Goal: Task Accomplishment & Management: Manage account settings

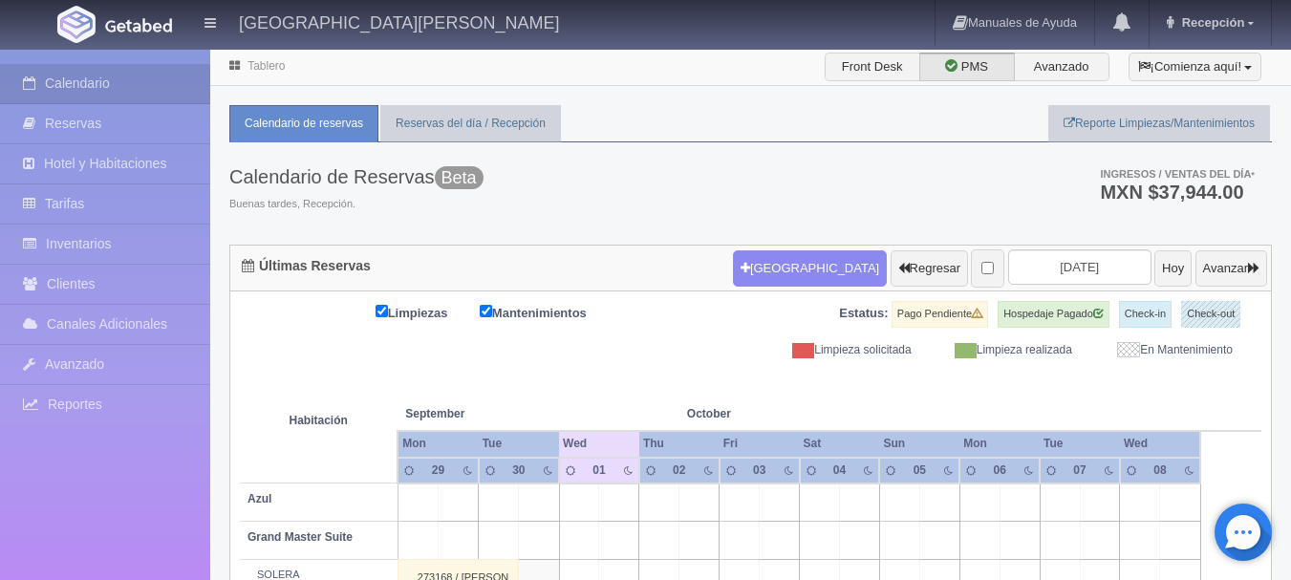
scroll to position [926, 0]
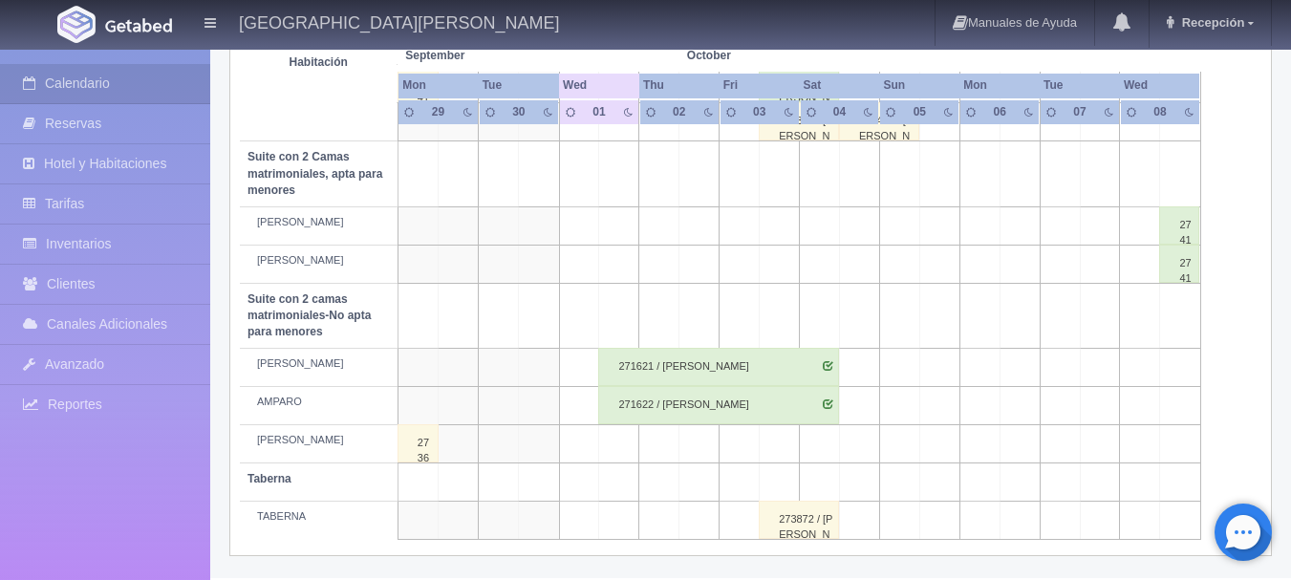
drag, startPoint x: 0, startPoint y: 0, endPoint x: 653, endPoint y: 306, distance: 721.5
click at [653, 306] on td at bounding box center [659, 315] width 40 height 65
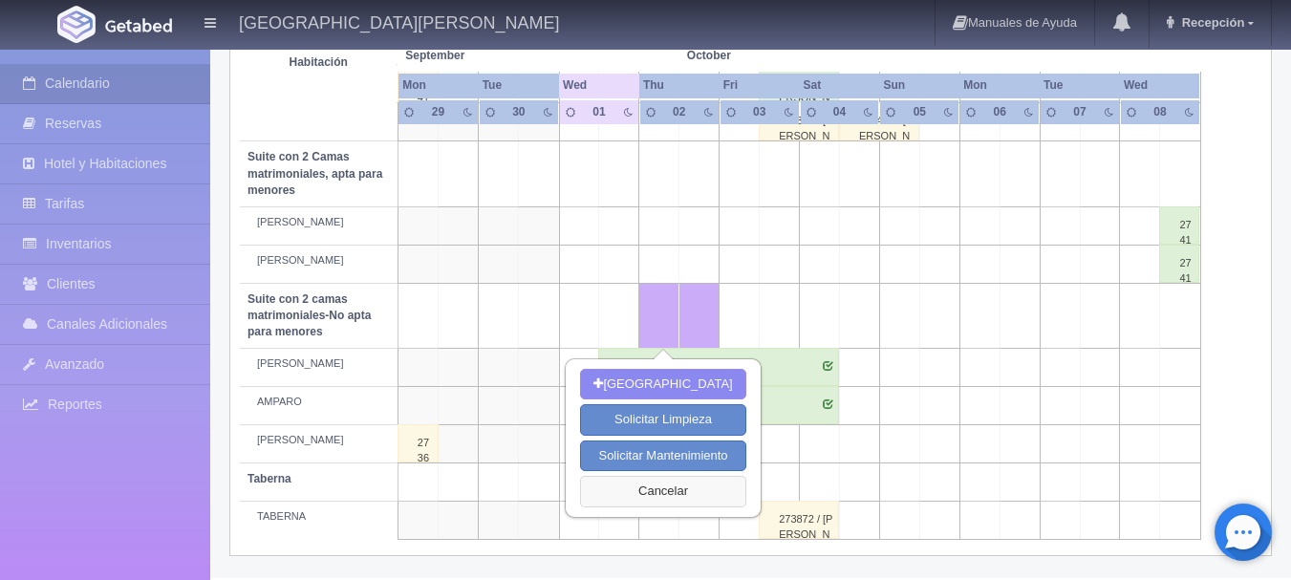
click at [655, 480] on button "Cancelar" at bounding box center [662, 492] width 165 height 32
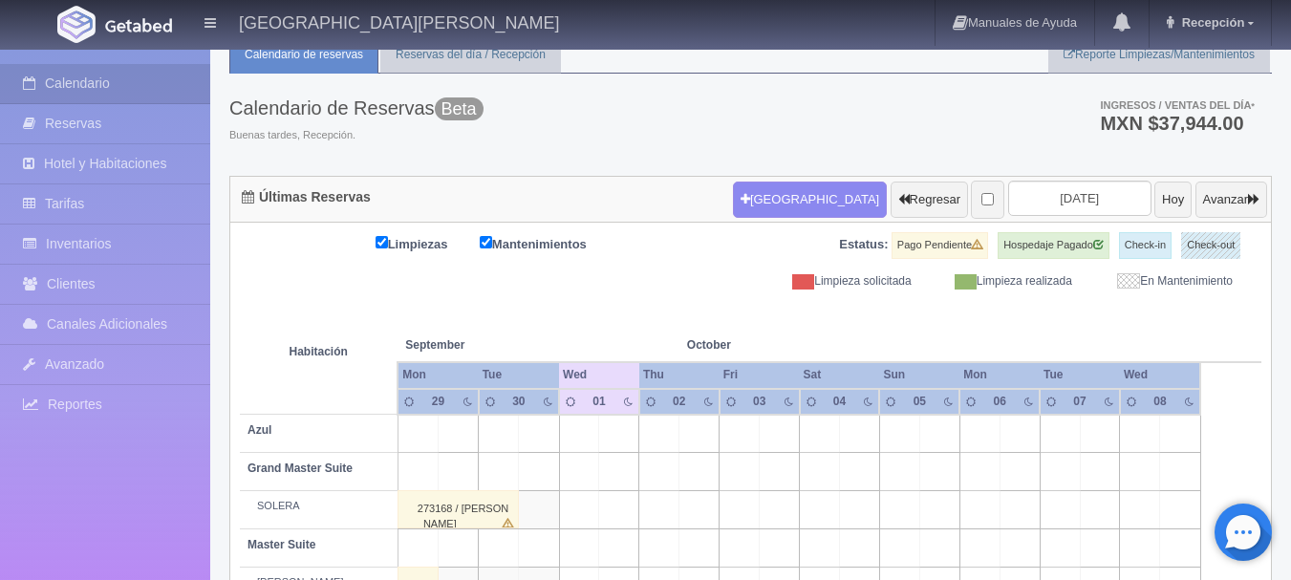
scroll to position [68, 0]
click at [1069, 199] on input "[DATE]" at bounding box center [1079, 199] width 143 height 35
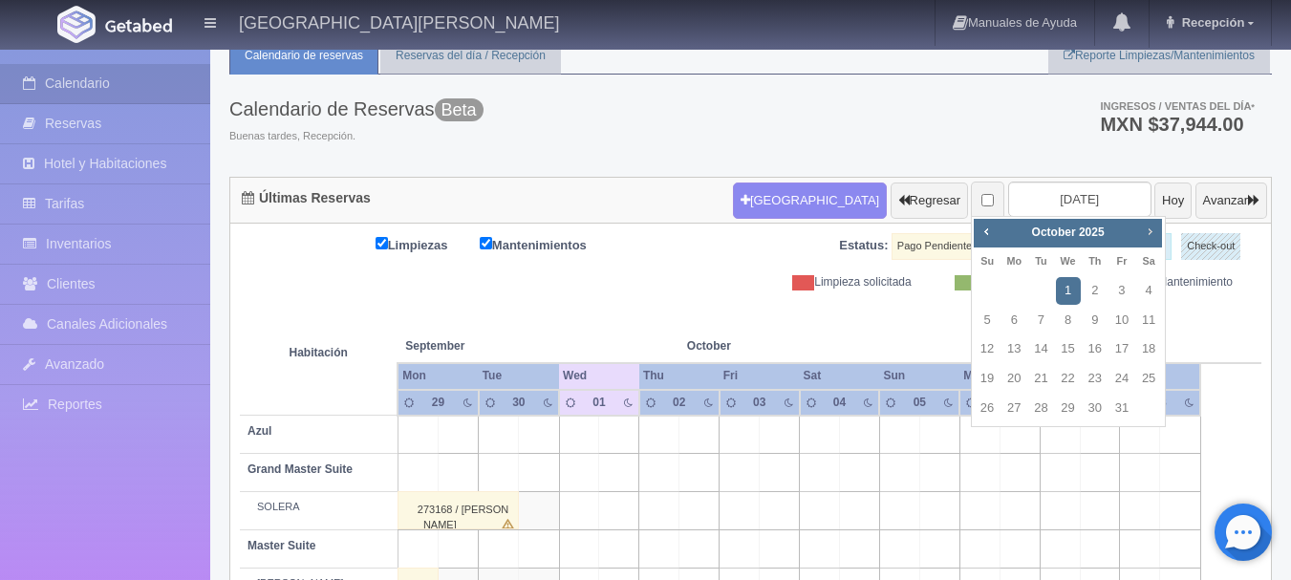
click at [1159, 237] on link "Next" at bounding box center [1150, 231] width 21 height 21
click at [1146, 291] on link "1" at bounding box center [1148, 291] width 25 height 28
type input "[DATE]"
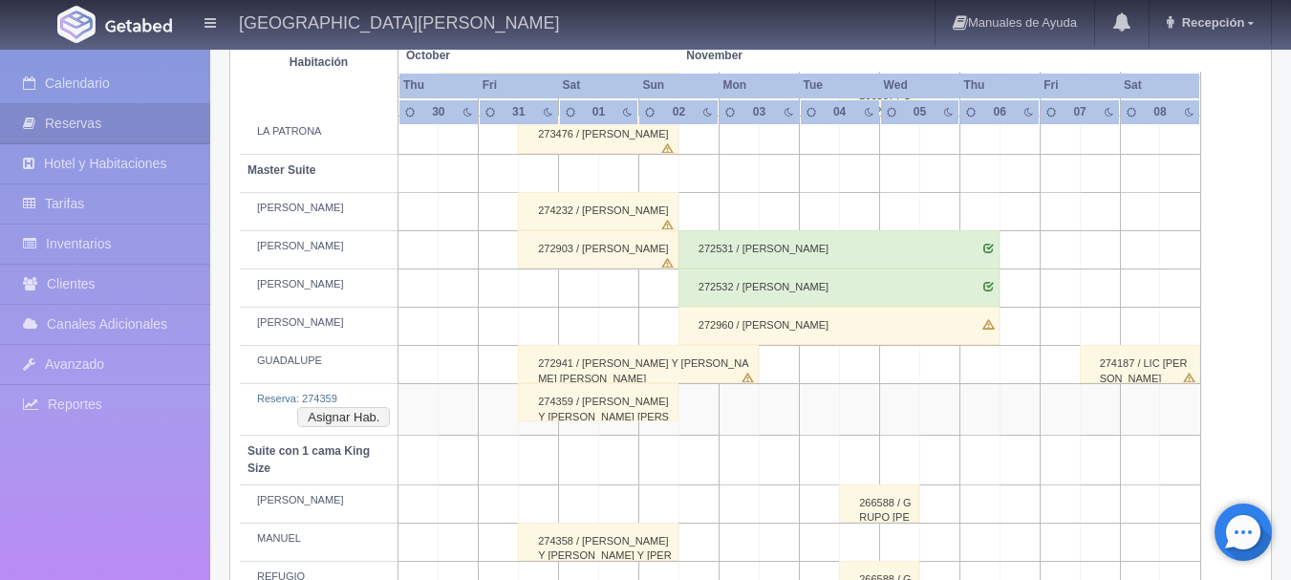
scroll to position [560, 0]
click at [445, 347] on td at bounding box center [459, 363] width 40 height 38
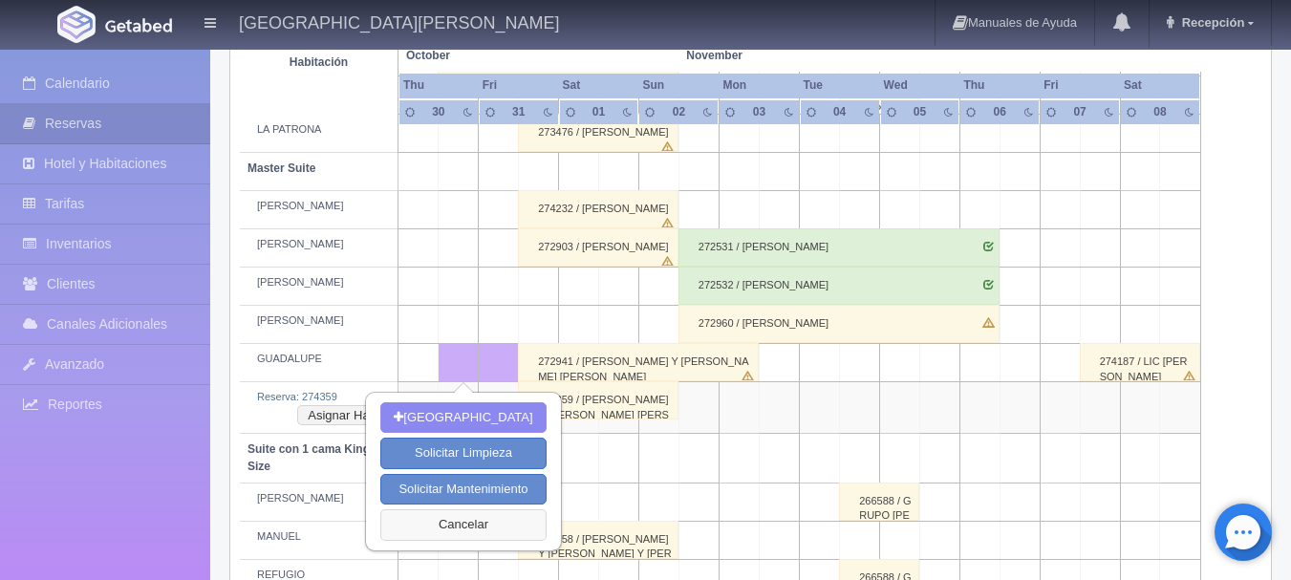
click at [476, 521] on button "Cancelar" at bounding box center [462, 525] width 165 height 32
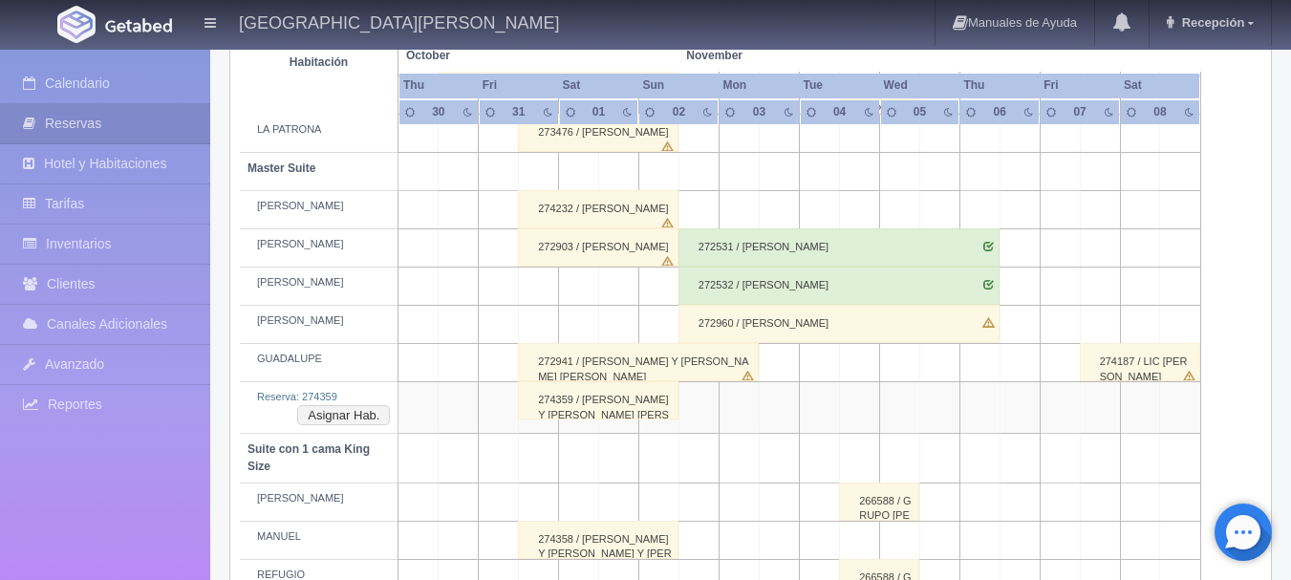
click at [476, 521] on td at bounding box center [459, 540] width 40 height 38
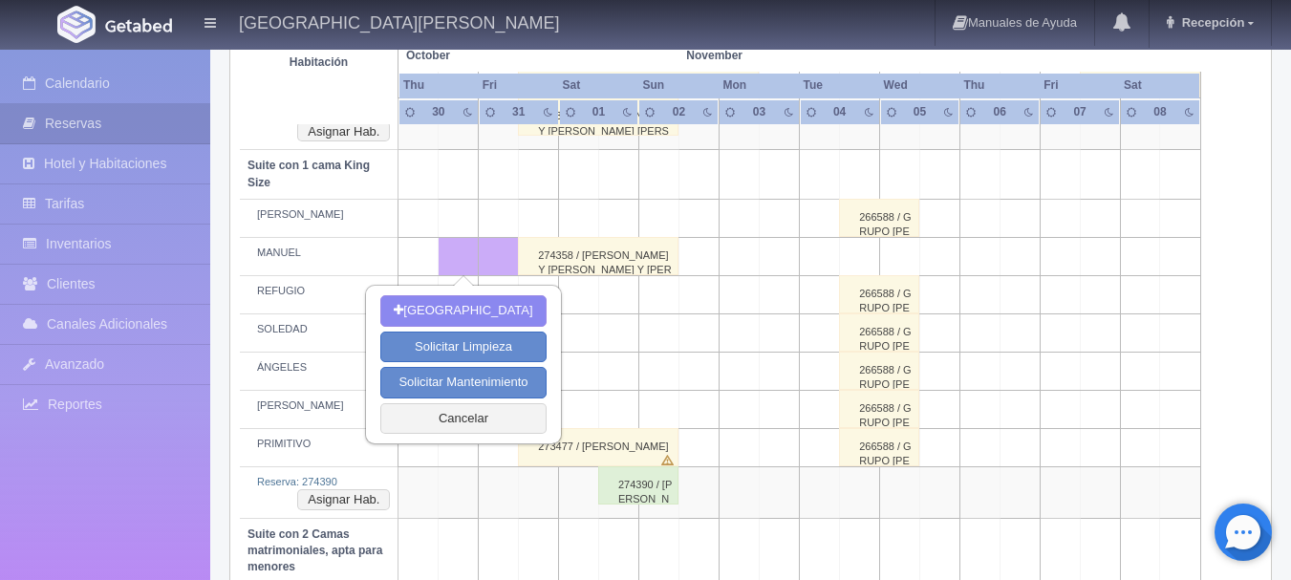
scroll to position [855, 0]
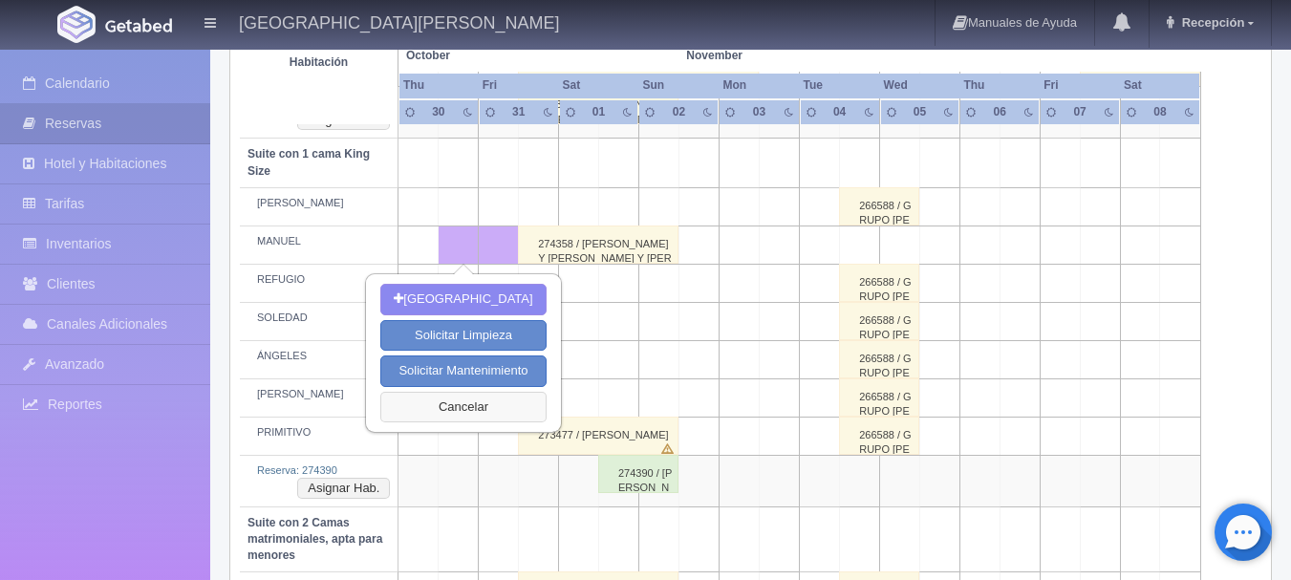
drag, startPoint x: 376, startPoint y: 6, endPoint x: 490, endPoint y: 405, distance: 415.2
click at [490, 405] on button "Cancelar" at bounding box center [462, 408] width 165 height 32
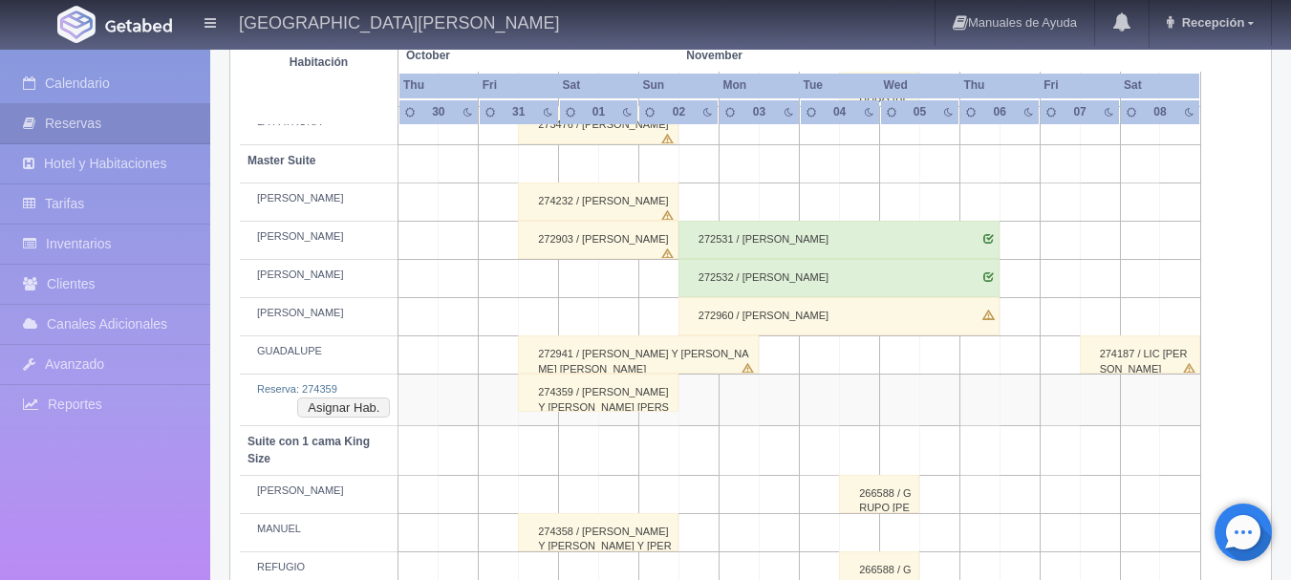
scroll to position [556, 0]
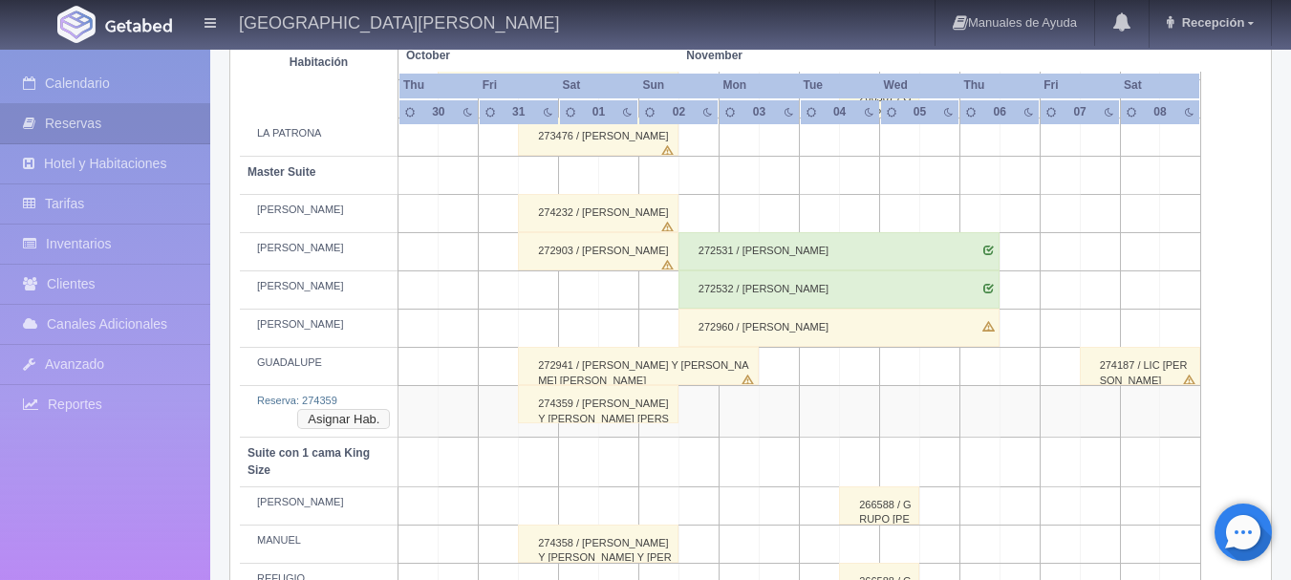
click at [366, 427] on button "Asignar Hab." at bounding box center [343, 419] width 93 height 21
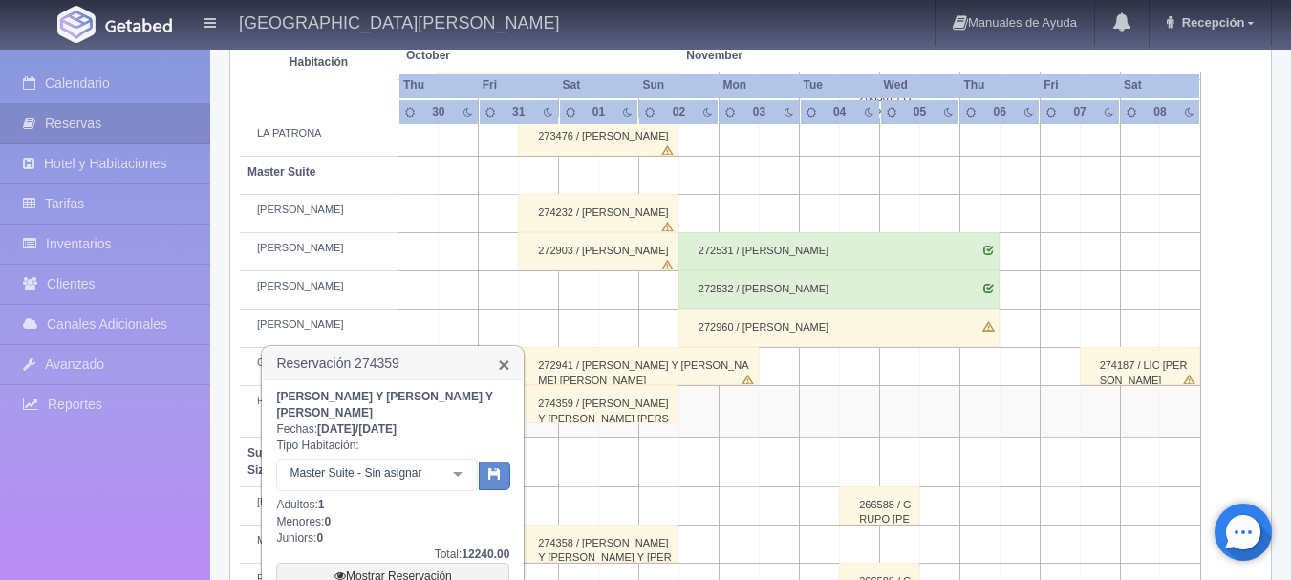
click at [503, 360] on link "×" at bounding box center [503, 364] width 11 height 20
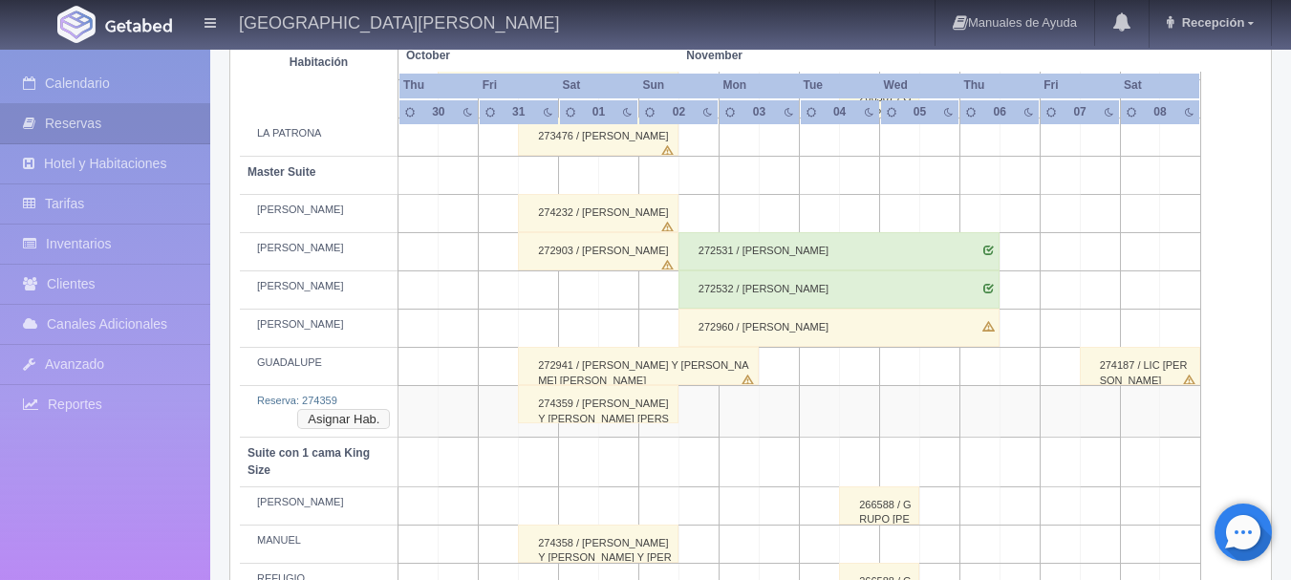
click at [365, 420] on button "Asignar Hab." at bounding box center [343, 419] width 93 height 21
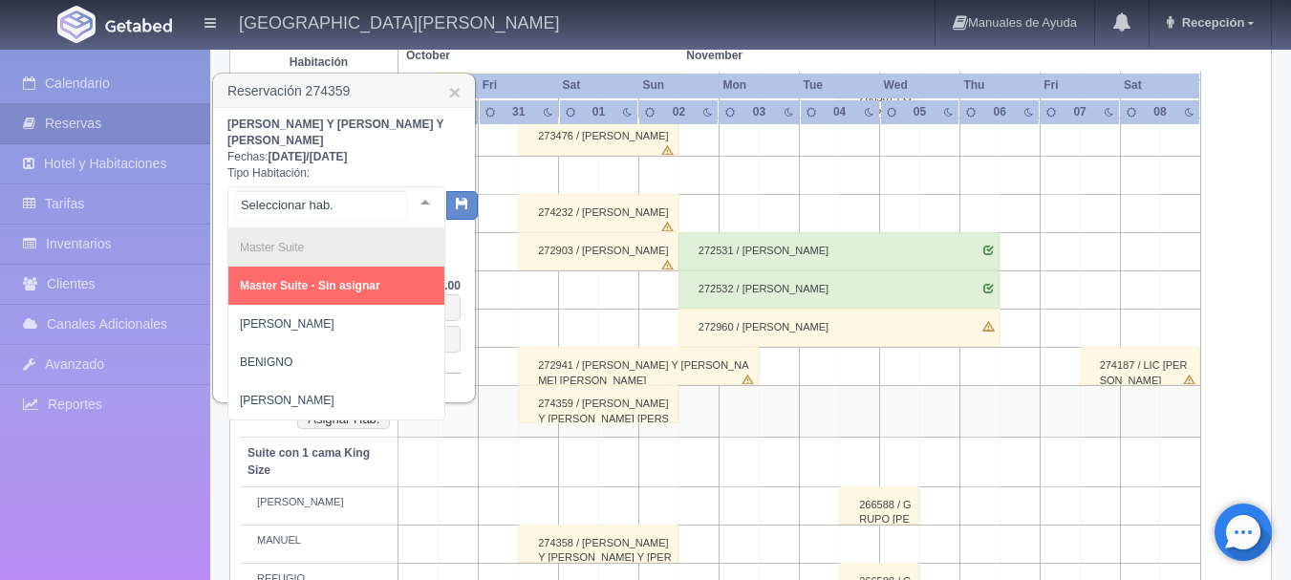
click at [418, 200] on div at bounding box center [425, 201] width 38 height 29
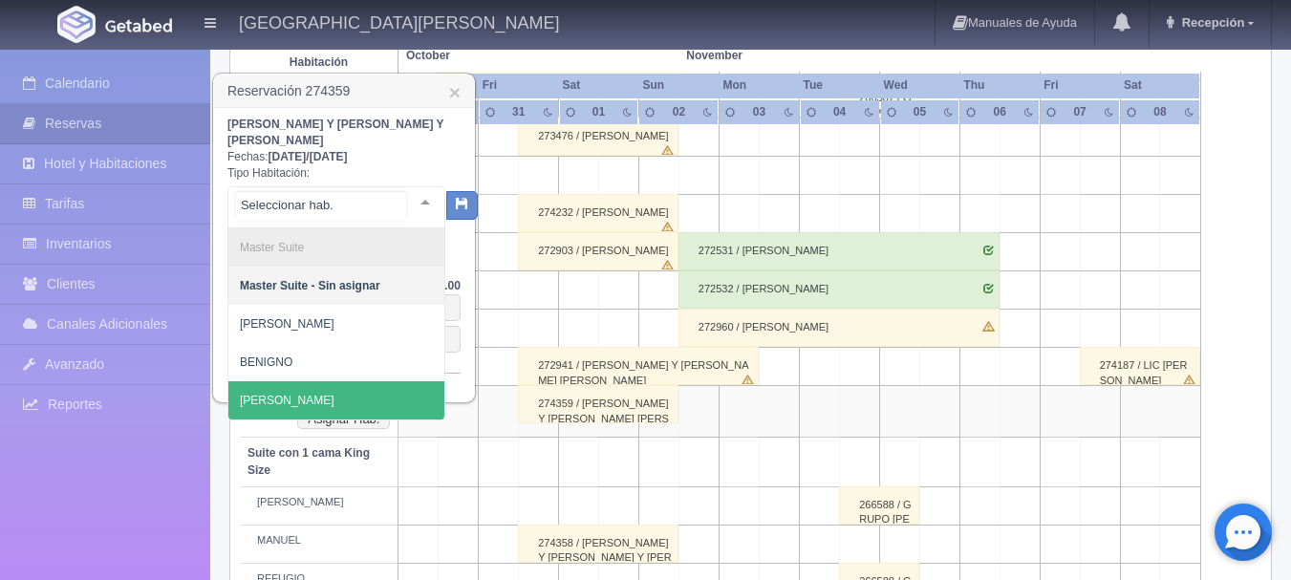
click at [321, 389] on span "[PERSON_NAME]" at bounding box center [336, 400] width 216 height 38
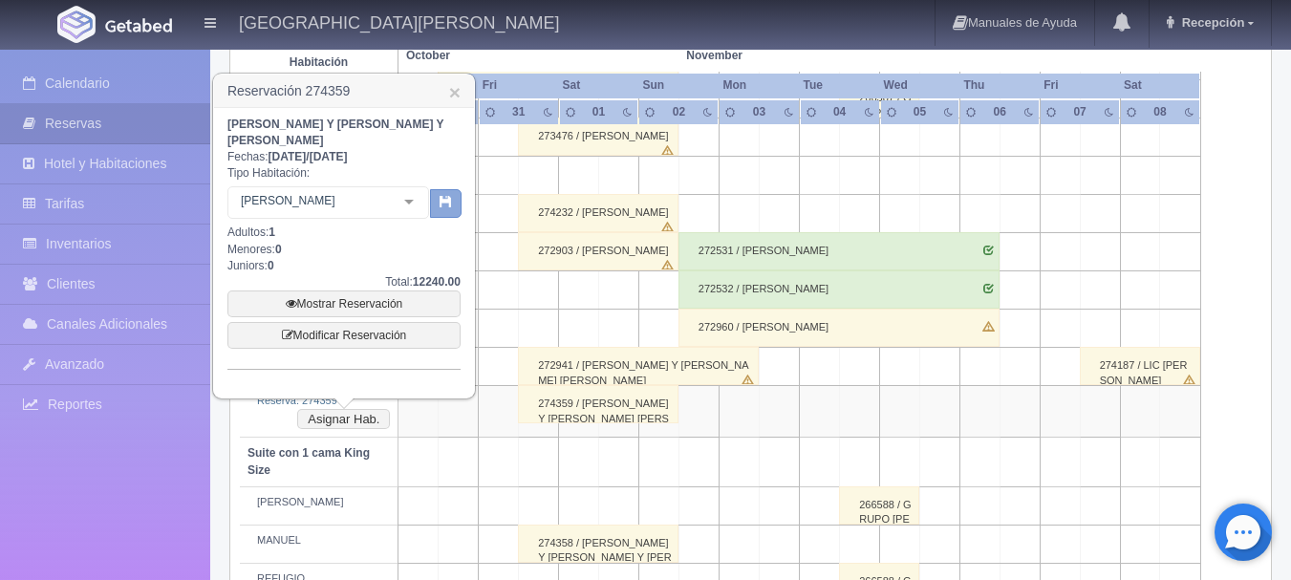
click at [442, 212] on button "button" at bounding box center [446, 203] width 32 height 29
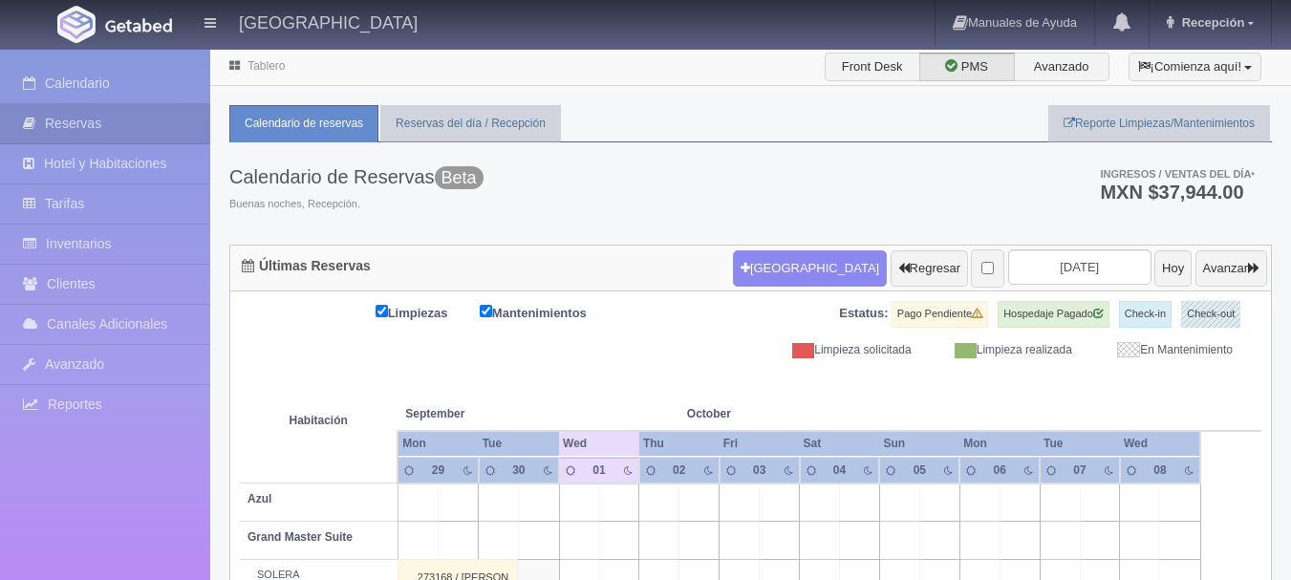
scroll to position [142, 0]
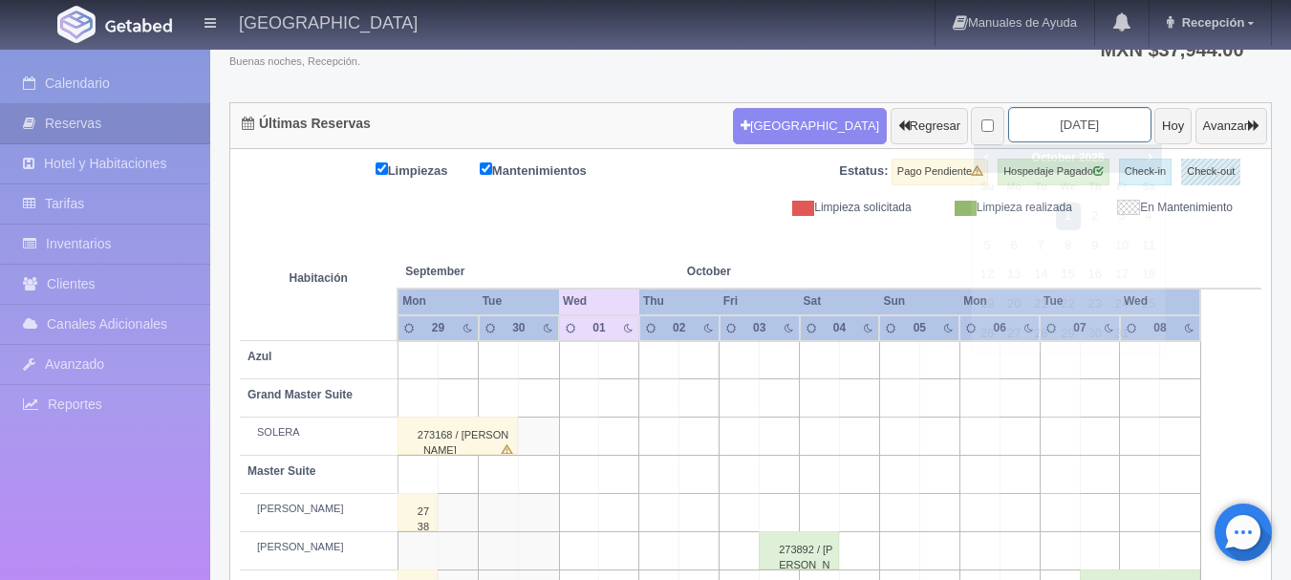
click at [1086, 130] on input "[DATE]" at bounding box center [1079, 124] width 143 height 35
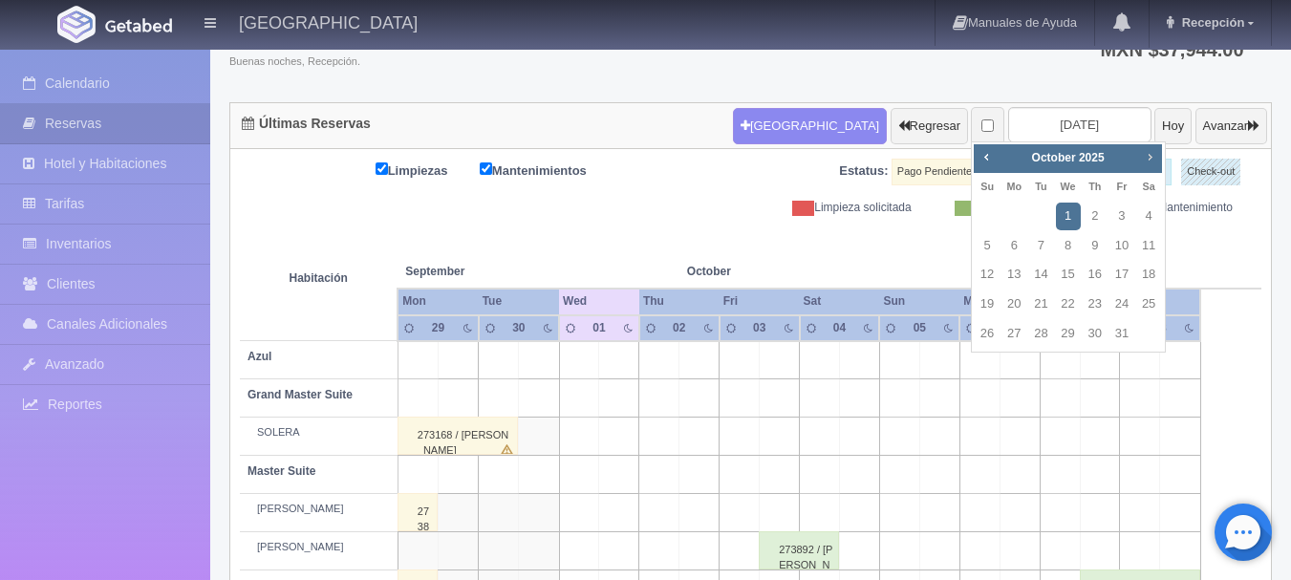
click at [1149, 155] on span "Next" at bounding box center [1149, 156] width 15 height 15
click at [985, 164] on span "Prev" at bounding box center [985, 156] width 15 height 15
click at [1146, 226] on link "1" at bounding box center [1148, 217] width 25 height 28
type input "[DATE]"
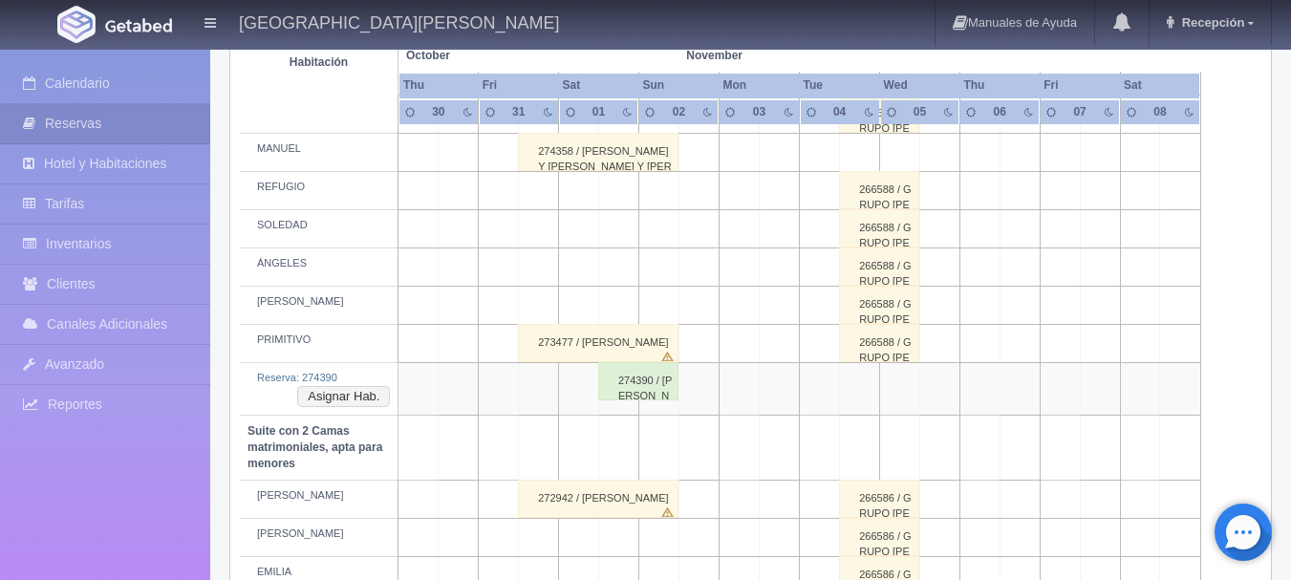
scroll to position [900, 0]
